Goal: Task Accomplishment & Management: Use online tool/utility

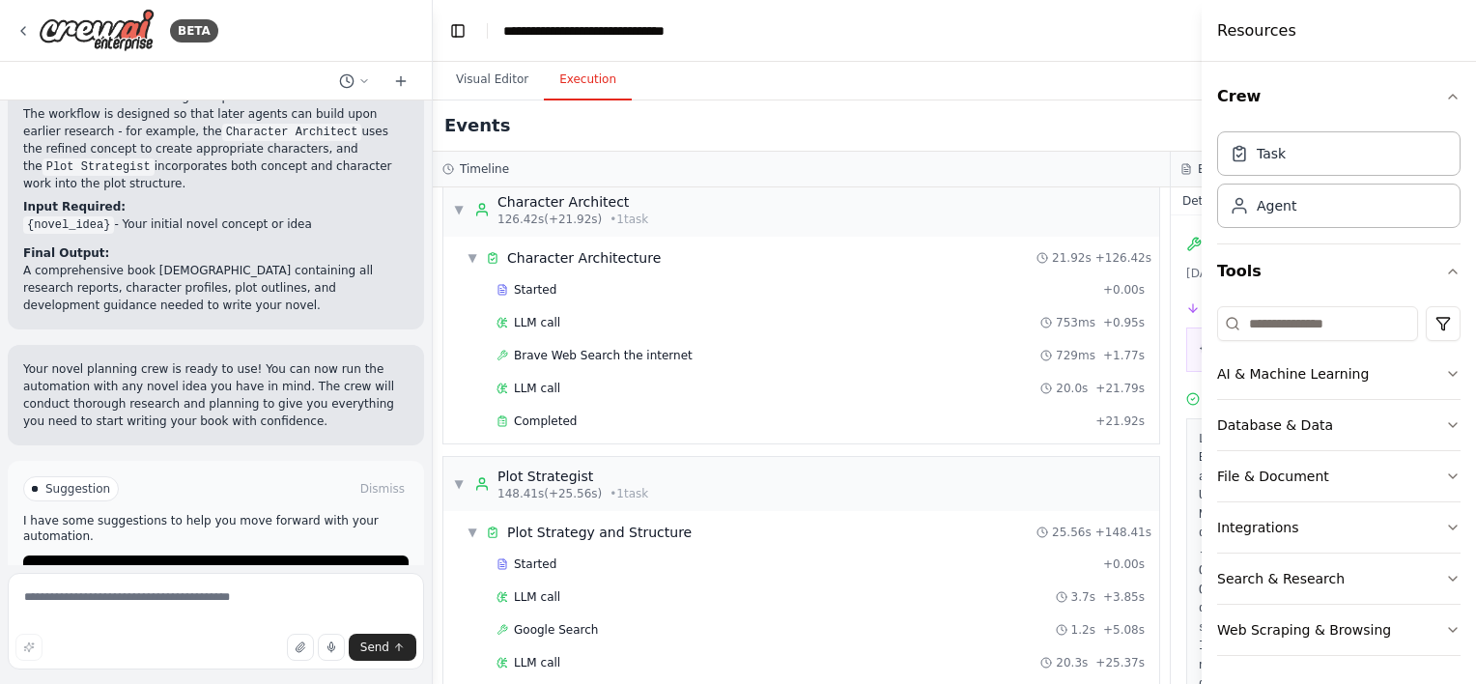
click at [1262, 35] on h4 "Resources" at bounding box center [1256, 30] width 79 height 23
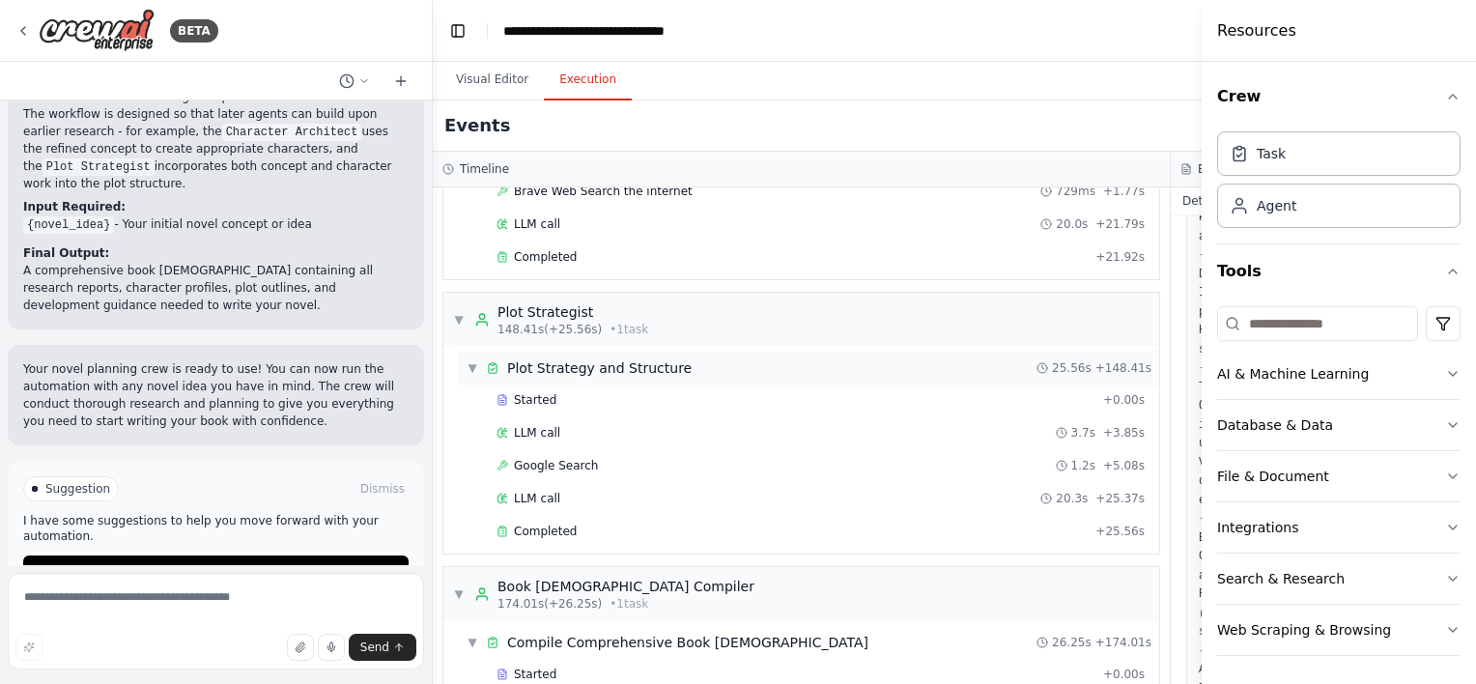
scroll to position [2063, 0]
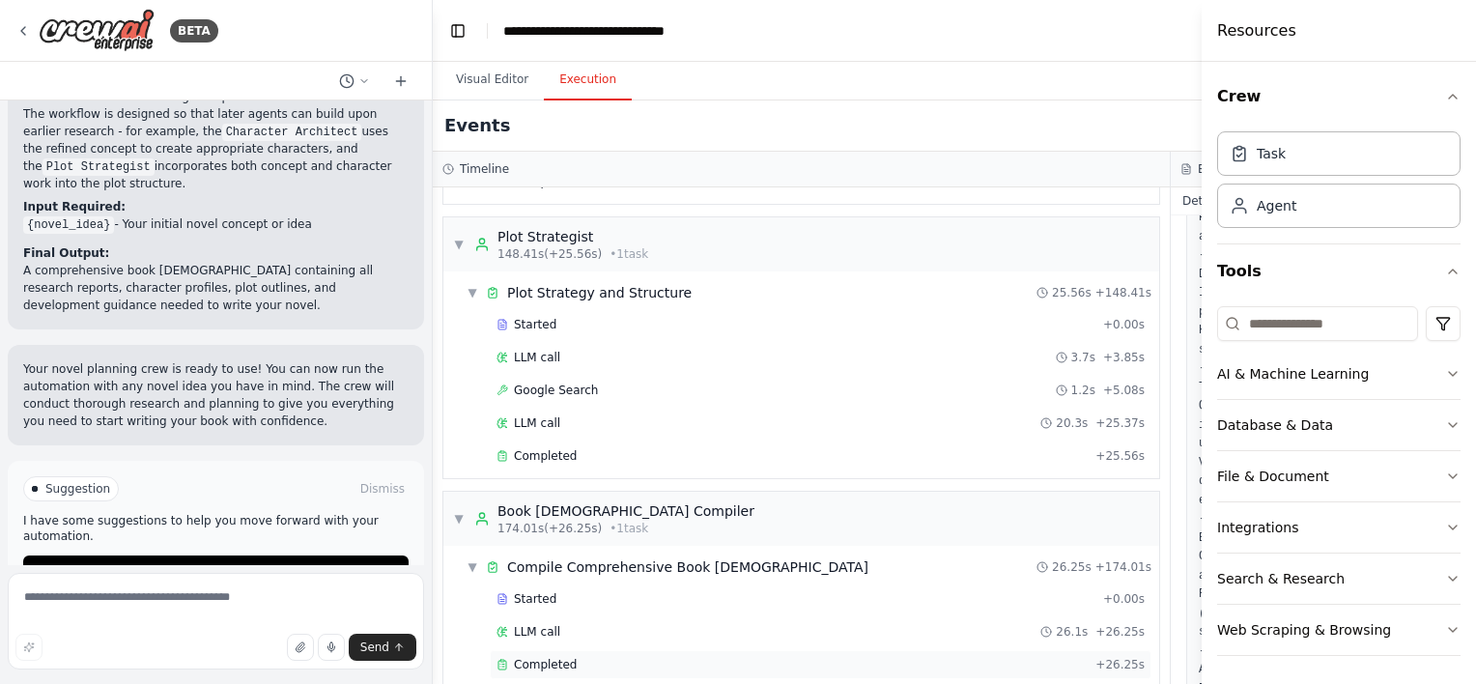
click at [656, 657] on div "Completed" at bounding box center [792, 664] width 591 height 15
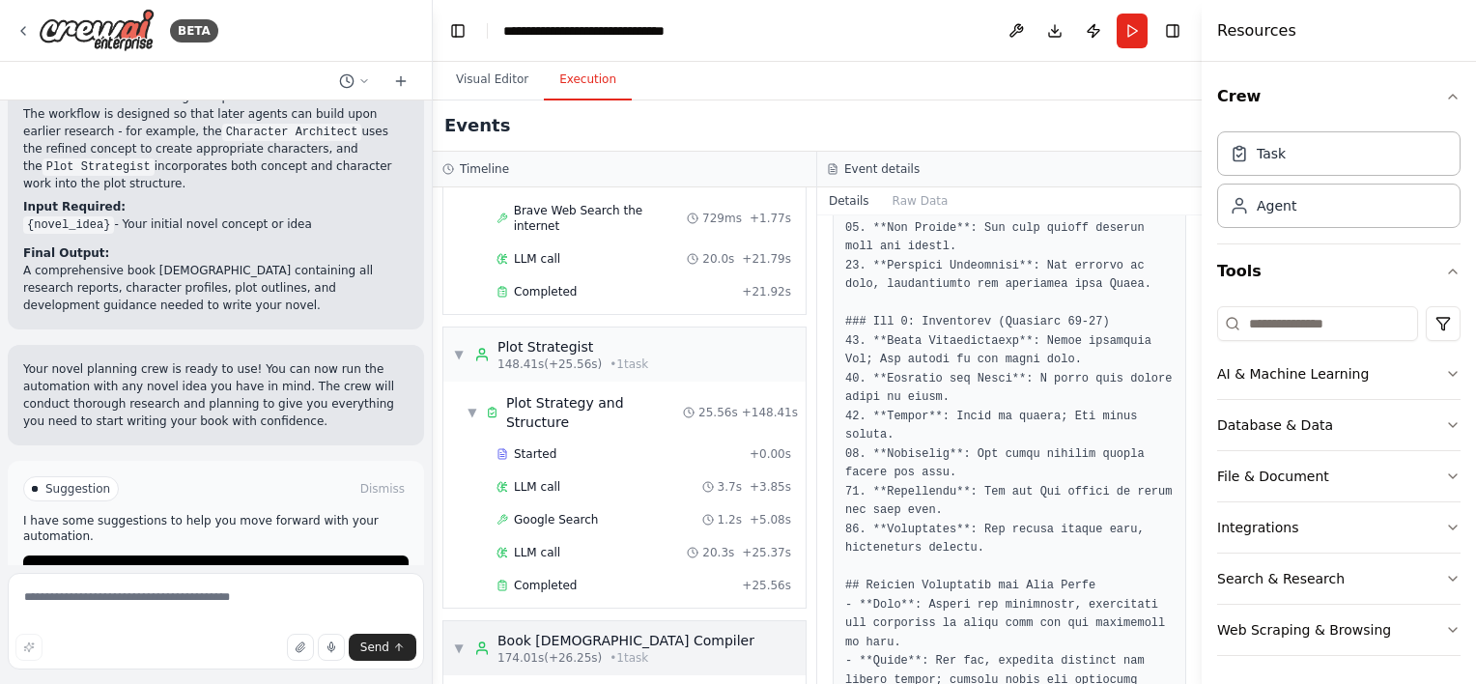
scroll to position [1890, 0]
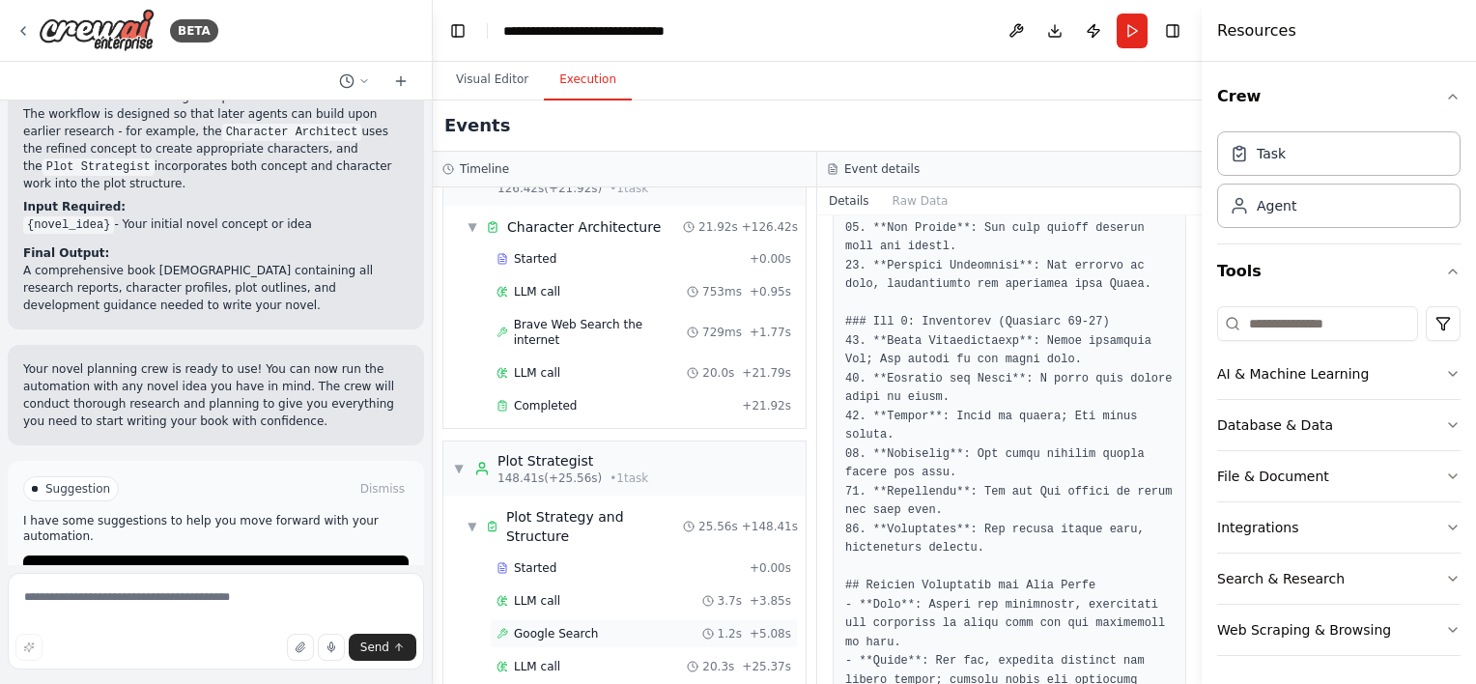
click at [587, 626] on div "Google Search 1.2s + 5.08s" at bounding box center [644, 633] width 295 height 15
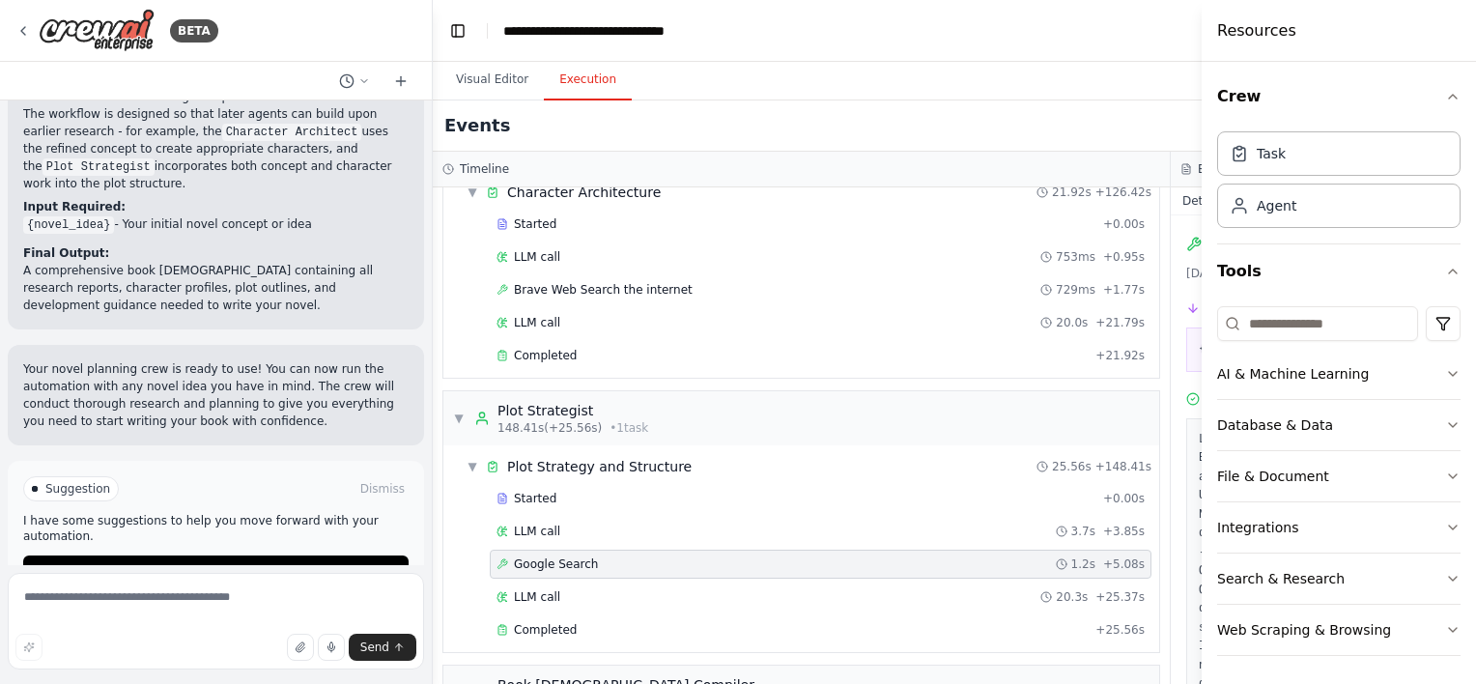
scroll to position [1870, 0]
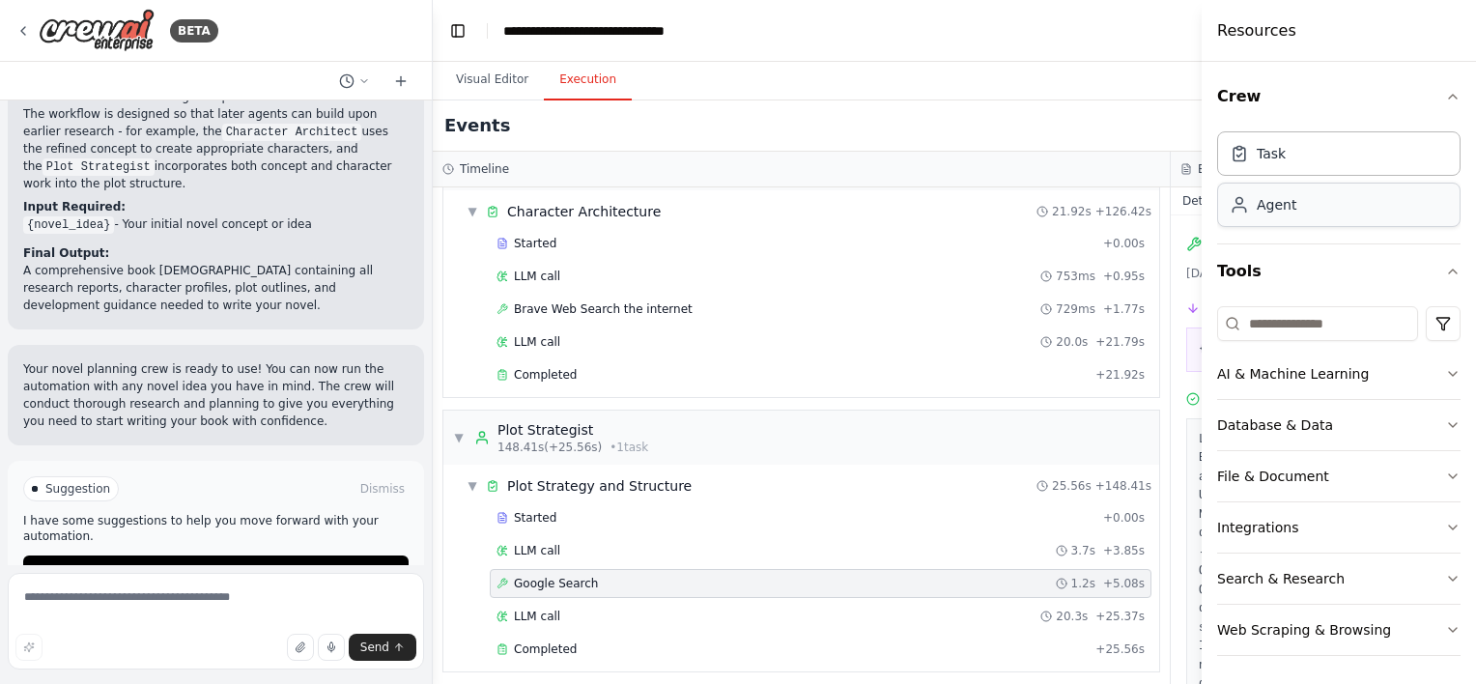
drag, startPoint x: 1205, startPoint y: 268, endPoint x: 1322, endPoint y: 213, distance: 130.1
click at [1414, 244] on div "Resources Crew Task Agent Tools AI & Machine Learning Database & Data File & Do…" at bounding box center [1339, 342] width 274 height 684
click at [465, 30] on button "Toggle Left Sidebar" at bounding box center [457, 30] width 27 height 27
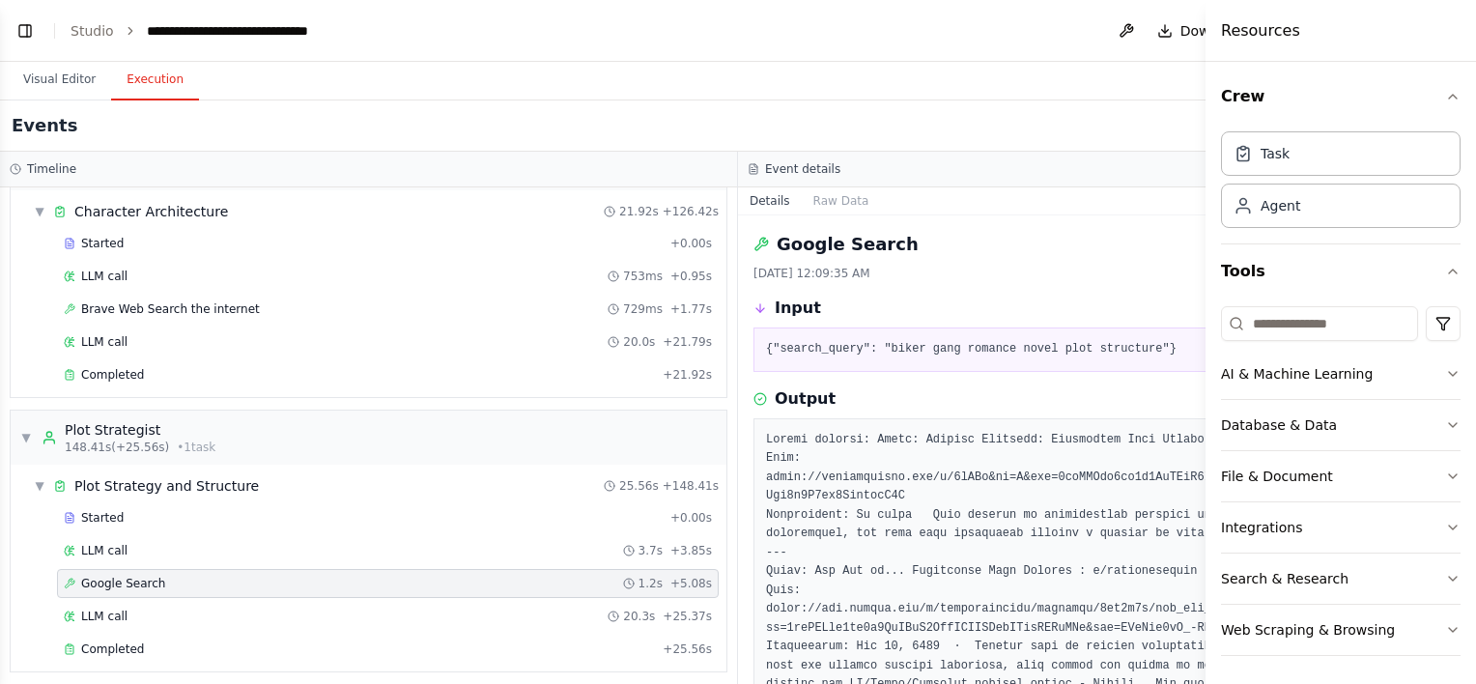
click at [456, 27] on header "**********" at bounding box center [738, 31] width 1476 height 62
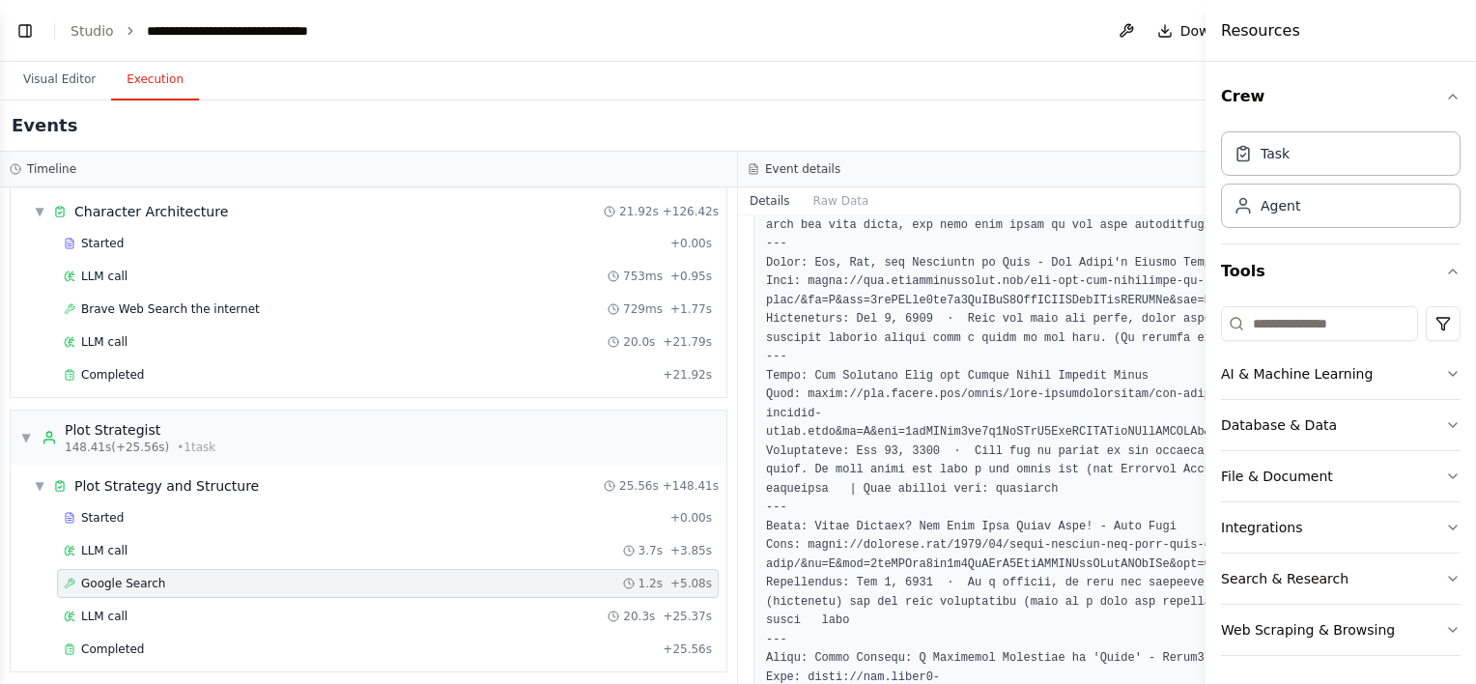
scroll to position [1036, 0]
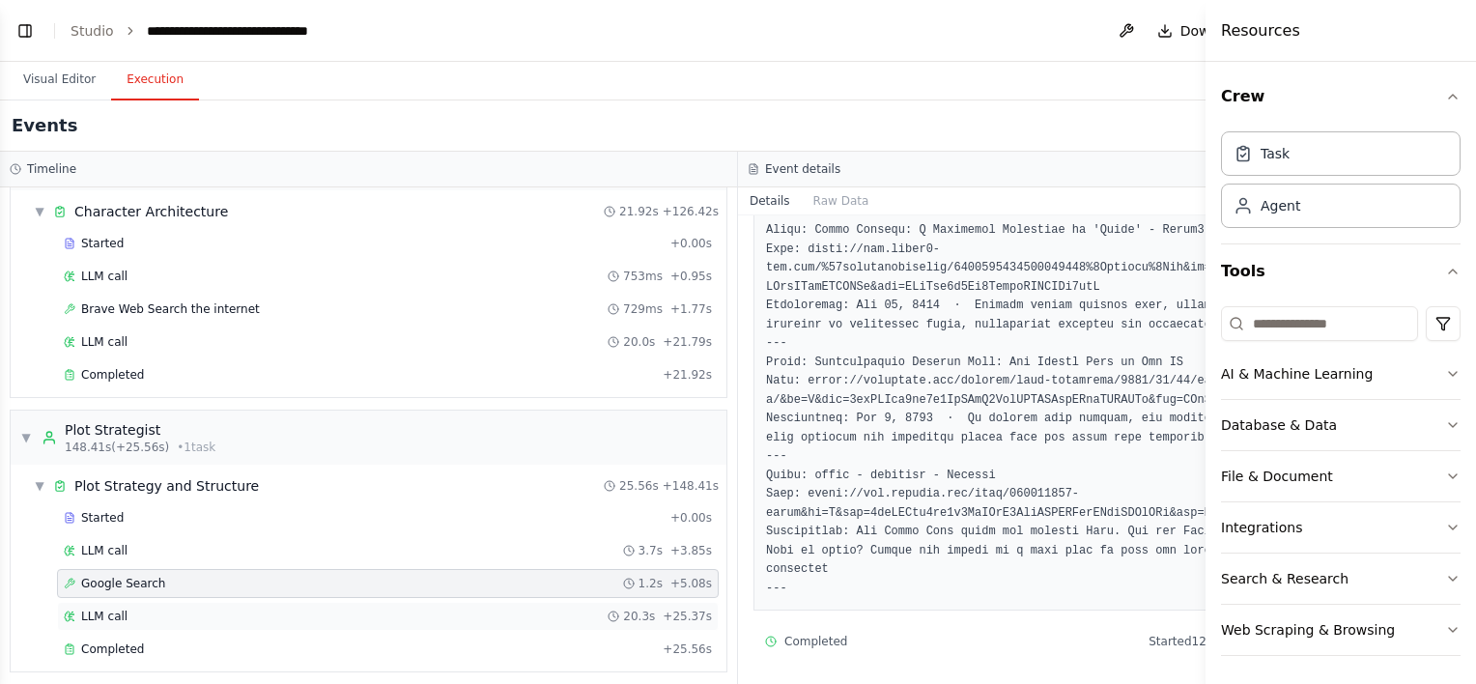
click at [166, 609] on div "LLM call 20.3s + 25.37s" at bounding box center [388, 616] width 648 height 15
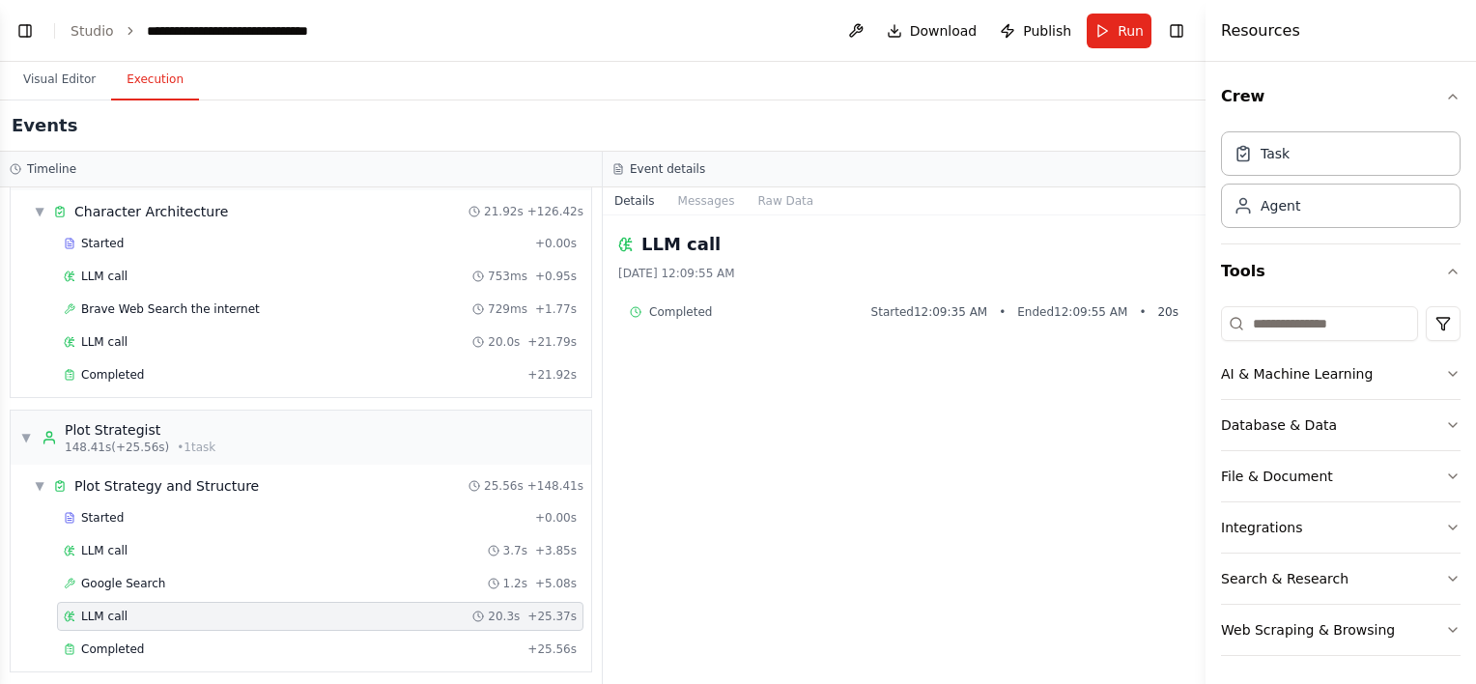
click at [685, 198] on button "Messages" at bounding box center [707, 200] width 80 height 27
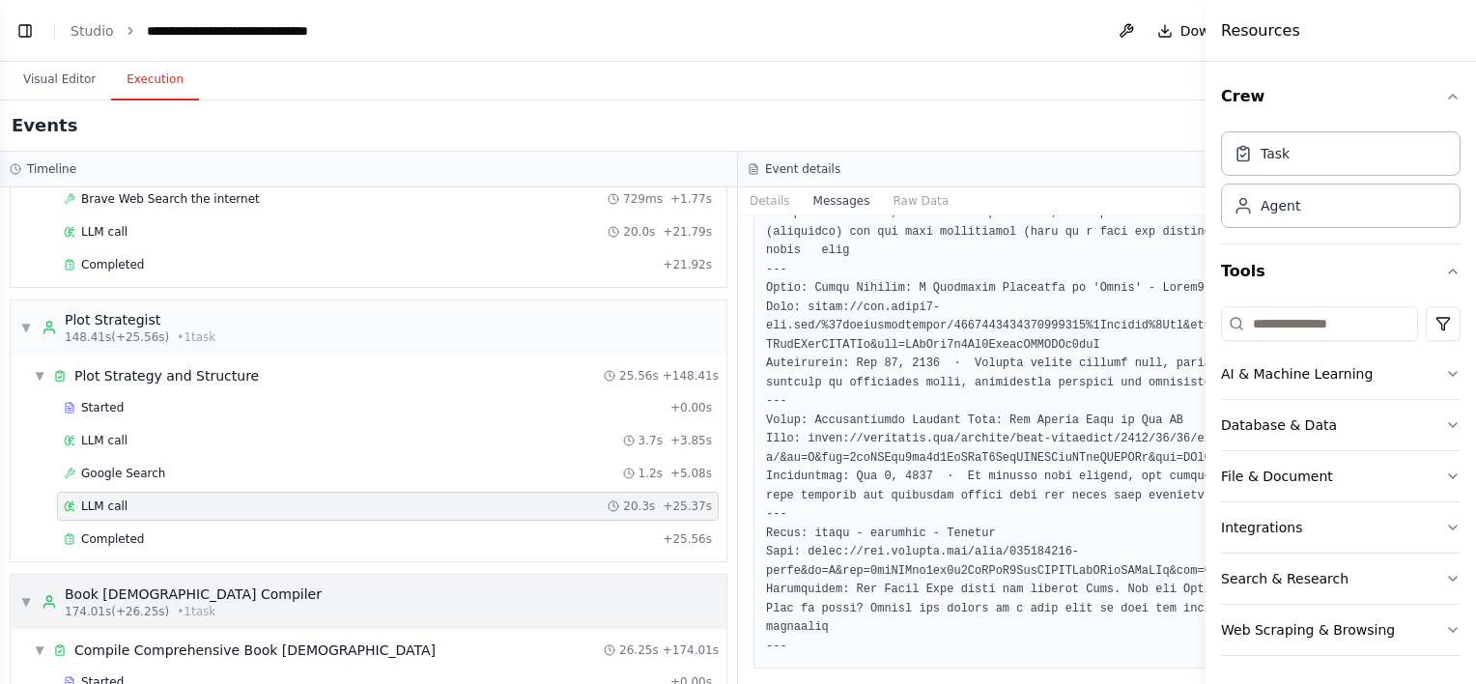
scroll to position [2063, 0]
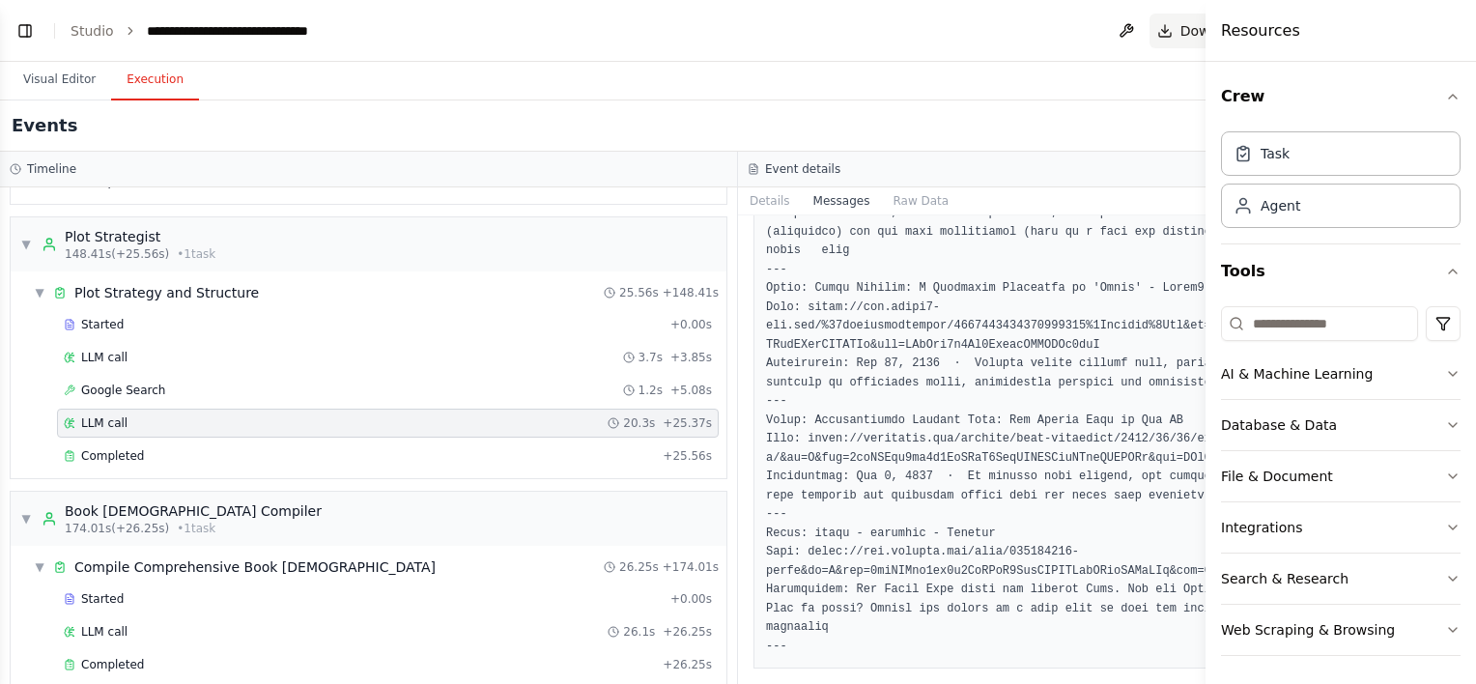
click at [1180, 30] on span "Download" at bounding box center [1214, 30] width 68 height 19
